Goal: Information Seeking & Learning: Get advice/opinions

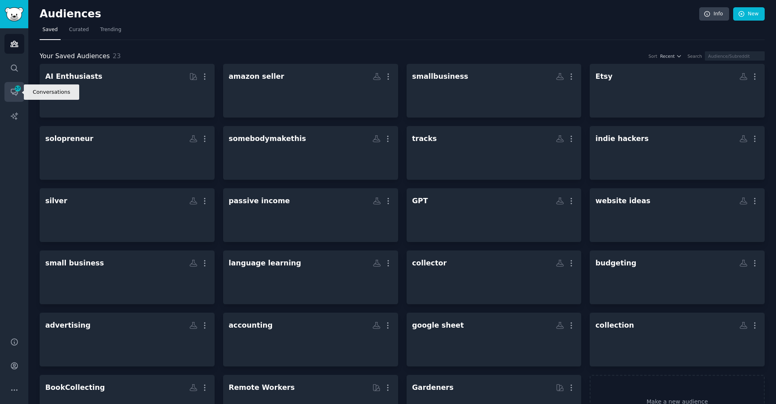
click at [12, 91] on icon "Sidebar" at bounding box center [14, 92] width 8 height 8
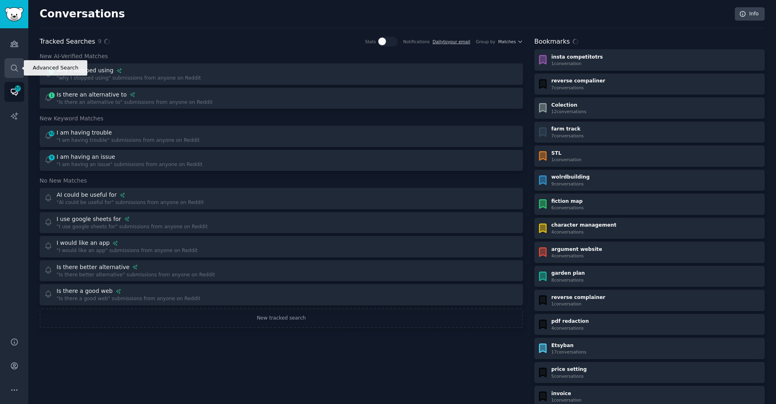
click at [13, 69] on icon "Sidebar" at bounding box center [14, 68] width 8 height 8
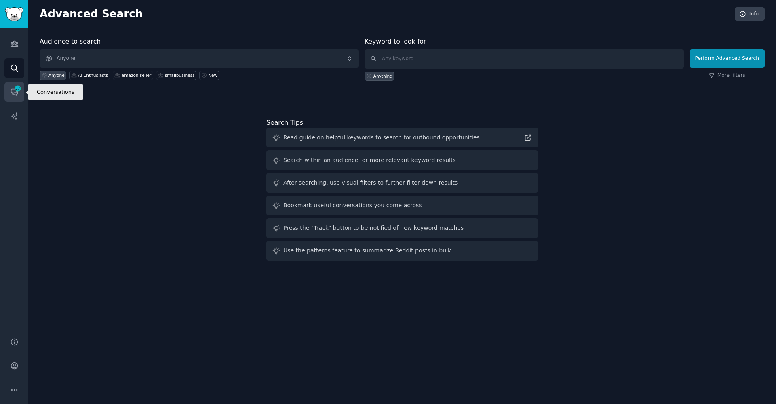
click at [10, 86] on link "Conversations 57" at bounding box center [14, 92] width 20 height 20
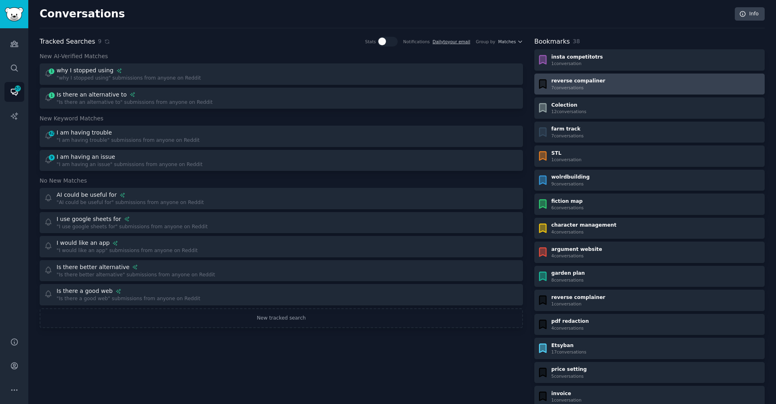
click at [597, 83] on div "reverse compaliner 7 conversation s" at bounding box center [649, 84] width 225 height 13
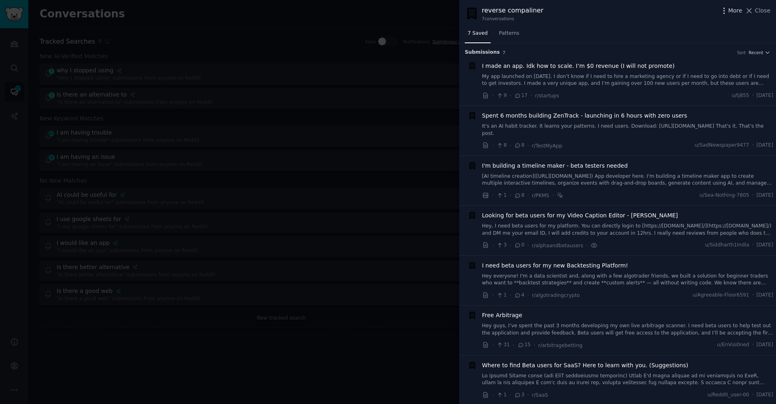
click at [725, 9] on icon "button" at bounding box center [724, 10] width 8 height 8
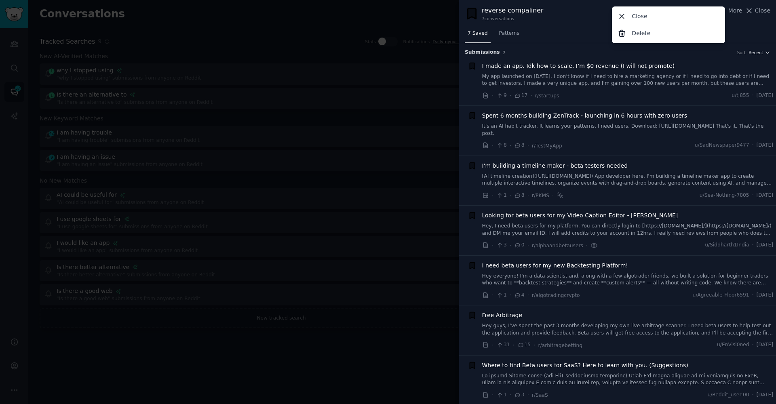
click at [549, 16] on div "reverse compaliner 7 conversation s More Close Delete Close" at bounding box center [617, 14] width 305 height 16
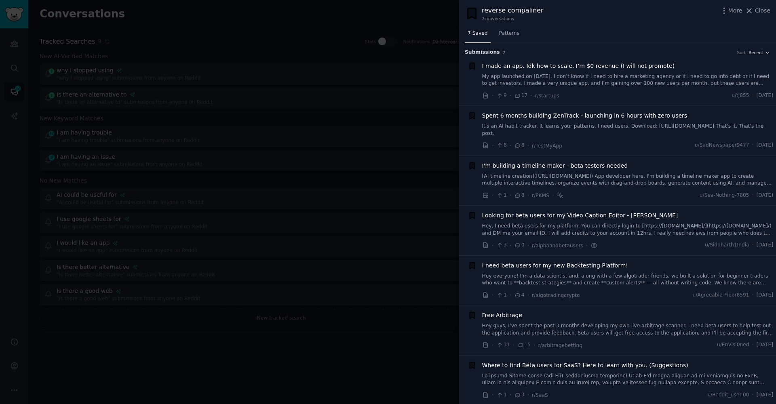
click at [411, 141] on div at bounding box center [388, 202] width 776 height 404
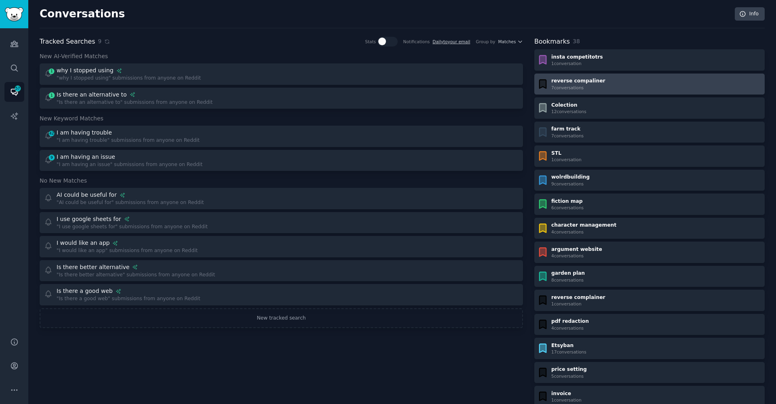
click at [577, 81] on div "reverse compaliner" at bounding box center [578, 81] width 54 height 7
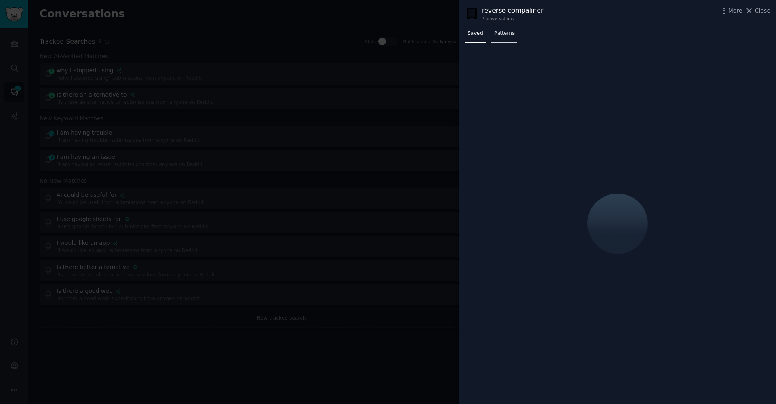
click at [514, 36] on link "Patterns" at bounding box center [504, 35] width 26 height 17
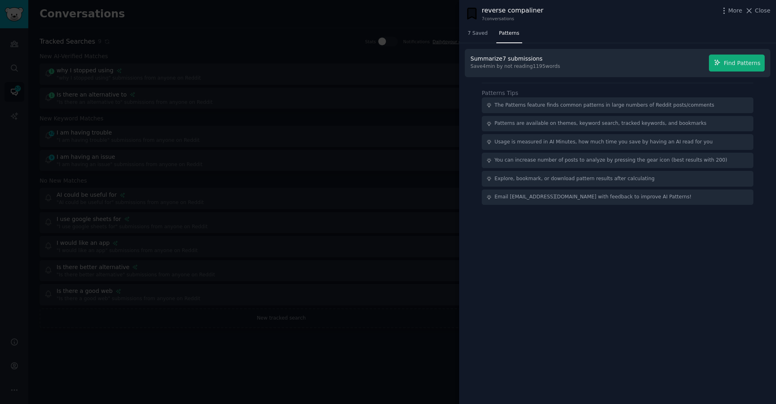
click at [743, 65] on span "Find Patterns" at bounding box center [742, 63] width 37 height 8
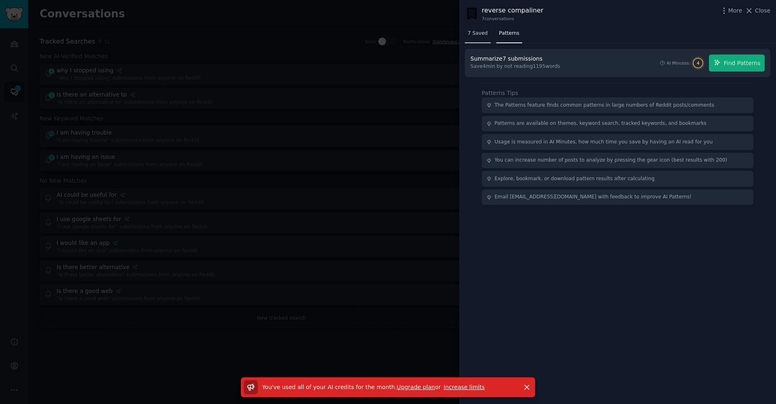
click at [469, 31] on span "7 Saved" at bounding box center [478, 33] width 20 height 7
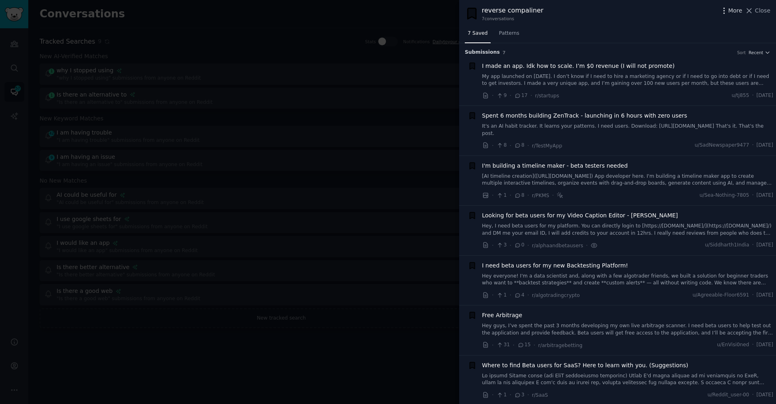
click at [727, 11] on icon "button" at bounding box center [724, 10] width 8 height 8
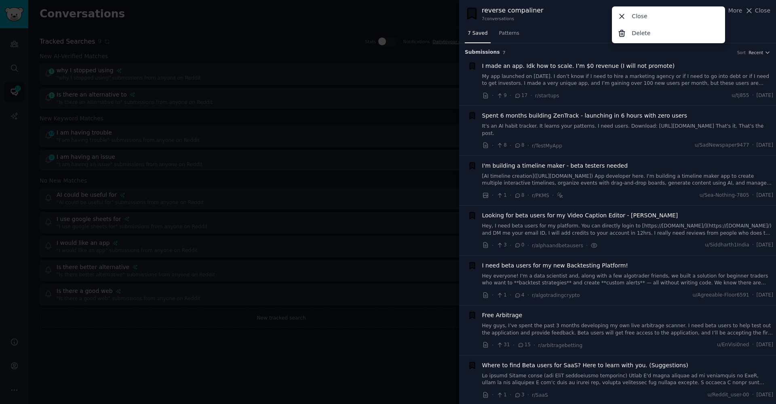
click at [578, 22] on div "reverse compaliner 7 conversation s More Close Delete Close" at bounding box center [617, 13] width 317 height 27
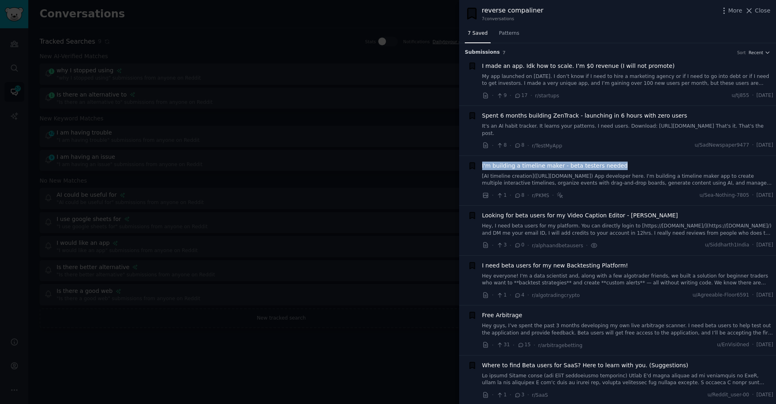
drag, startPoint x: 478, startPoint y: 169, endPoint x: 622, endPoint y: 166, distance: 143.9
click at [622, 166] on div "I'm building a timeline maker - beta testers needed [AI timeline creation]([URL…" at bounding box center [620, 181] width 305 height 38
click at [554, 230] on link "Hey, I need beta users for my platform. You can directly login to [https://[DOM…" at bounding box center [627, 230] width 291 height 14
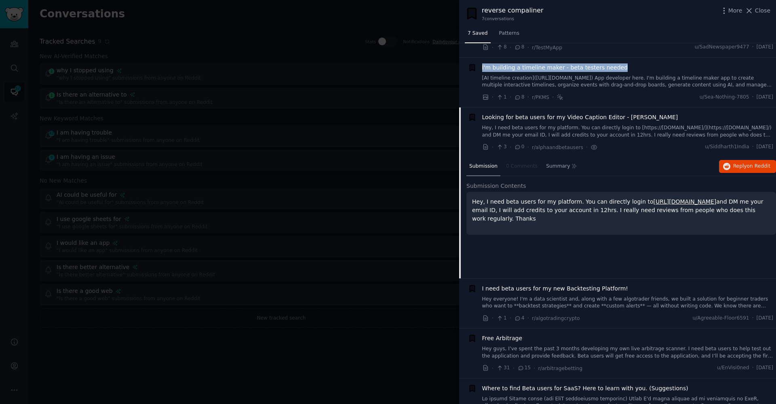
scroll to position [119, 0]
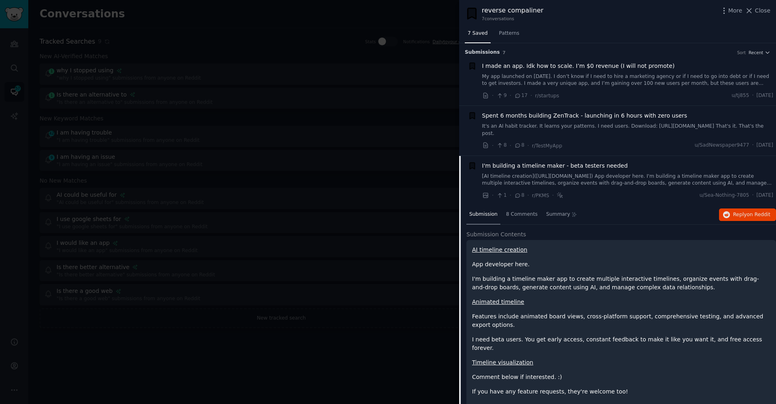
click at [591, 121] on div "Spent 6 months building ZenTrack - launching in 6 hours with zero users It's an…" at bounding box center [627, 124] width 291 height 25
click at [516, 126] on link "It's an AI habit tracker. It learns your patterns. I need users. Download: [URL…" at bounding box center [627, 130] width 291 height 14
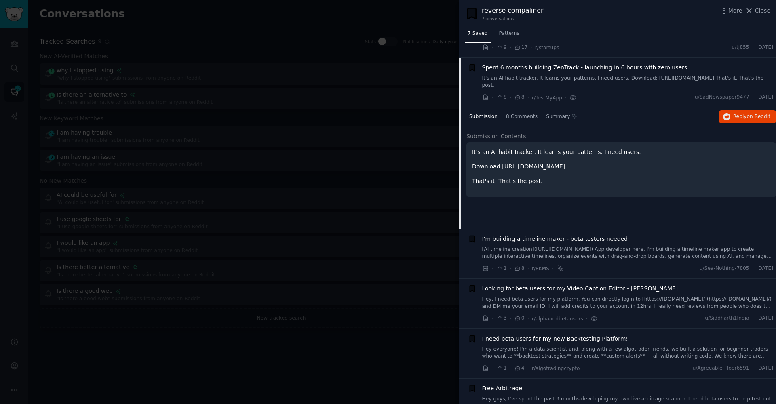
scroll to position [62, 0]
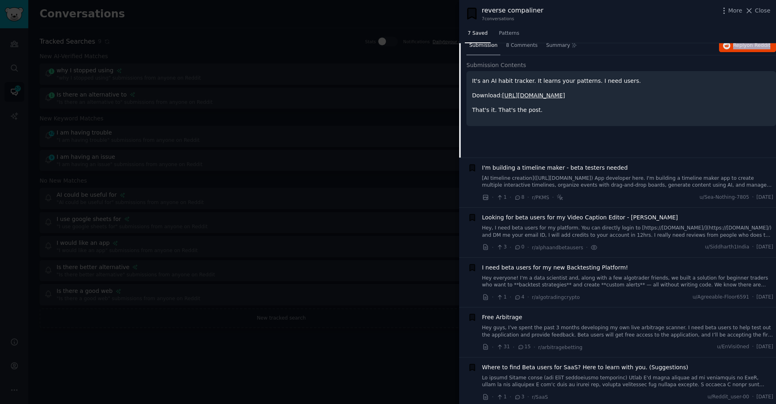
click at [523, 278] on link "Hey everyone! I'm a data scientist and, along with a few algotrader friends, we…" at bounding box center [627, 282] width 291 height 14
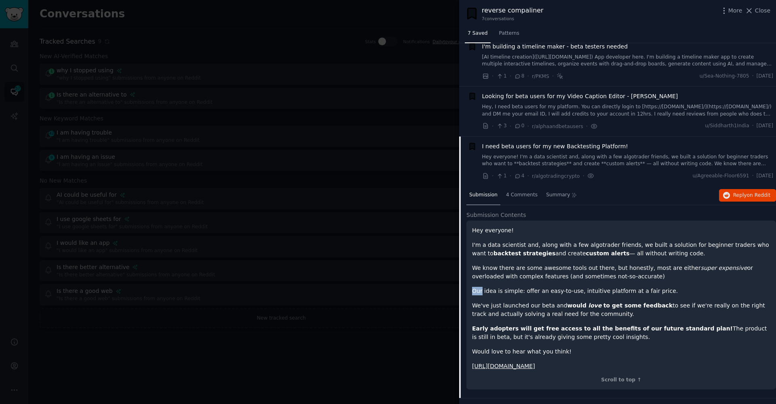
click at [523, 278] on div "Hey everyone! I'm a data scientist and, along with a few algotrader friends, we…" at bounding box center [621, 298] width 298 height 144
